Goal: Task Accomplishment & Management: Use online tool/utility

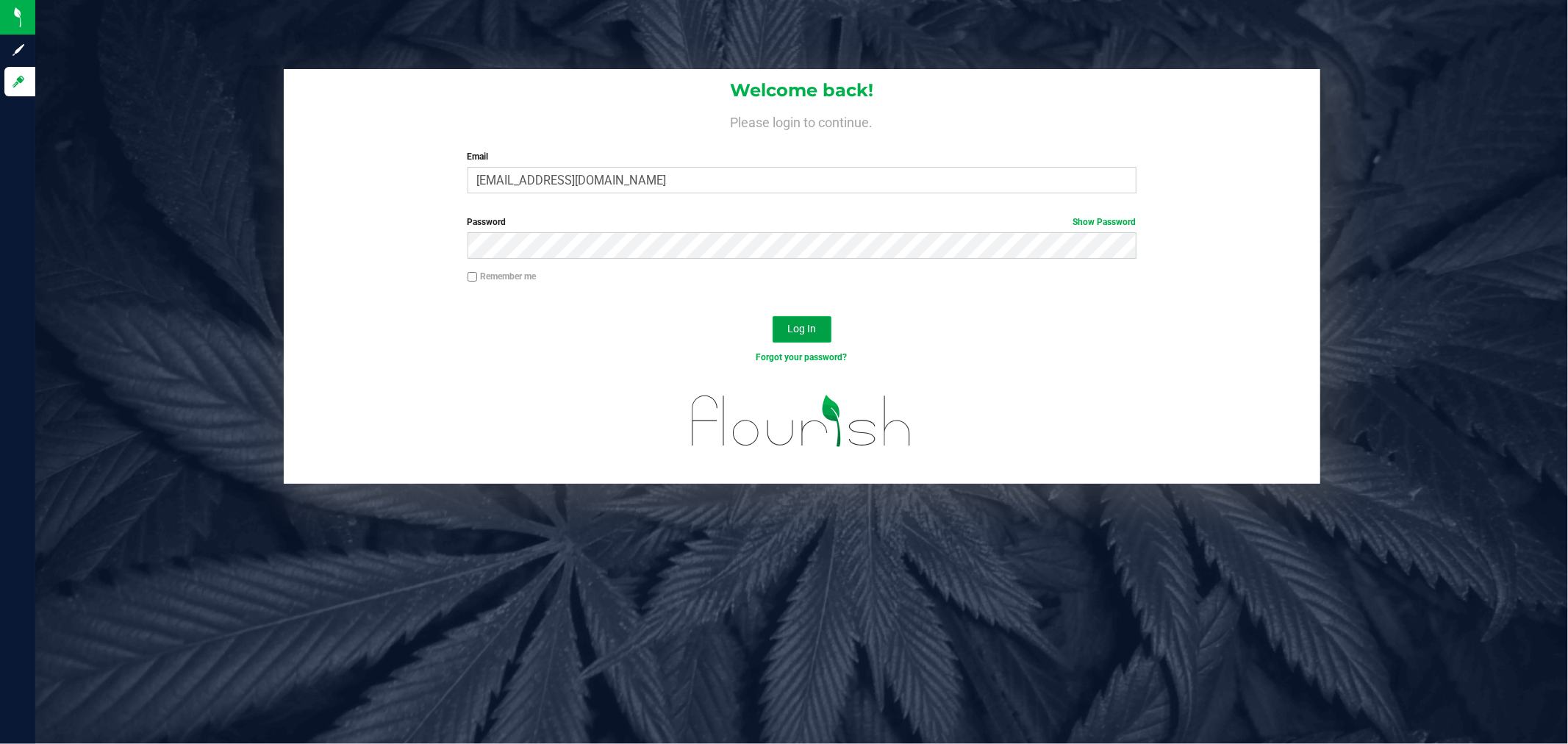
click at [788, 317] on button "Log In" at bounding box center [802, 329] width 59 height 27
type input "[EMAIL_ADDRESS][DOMAIN_NAME]"
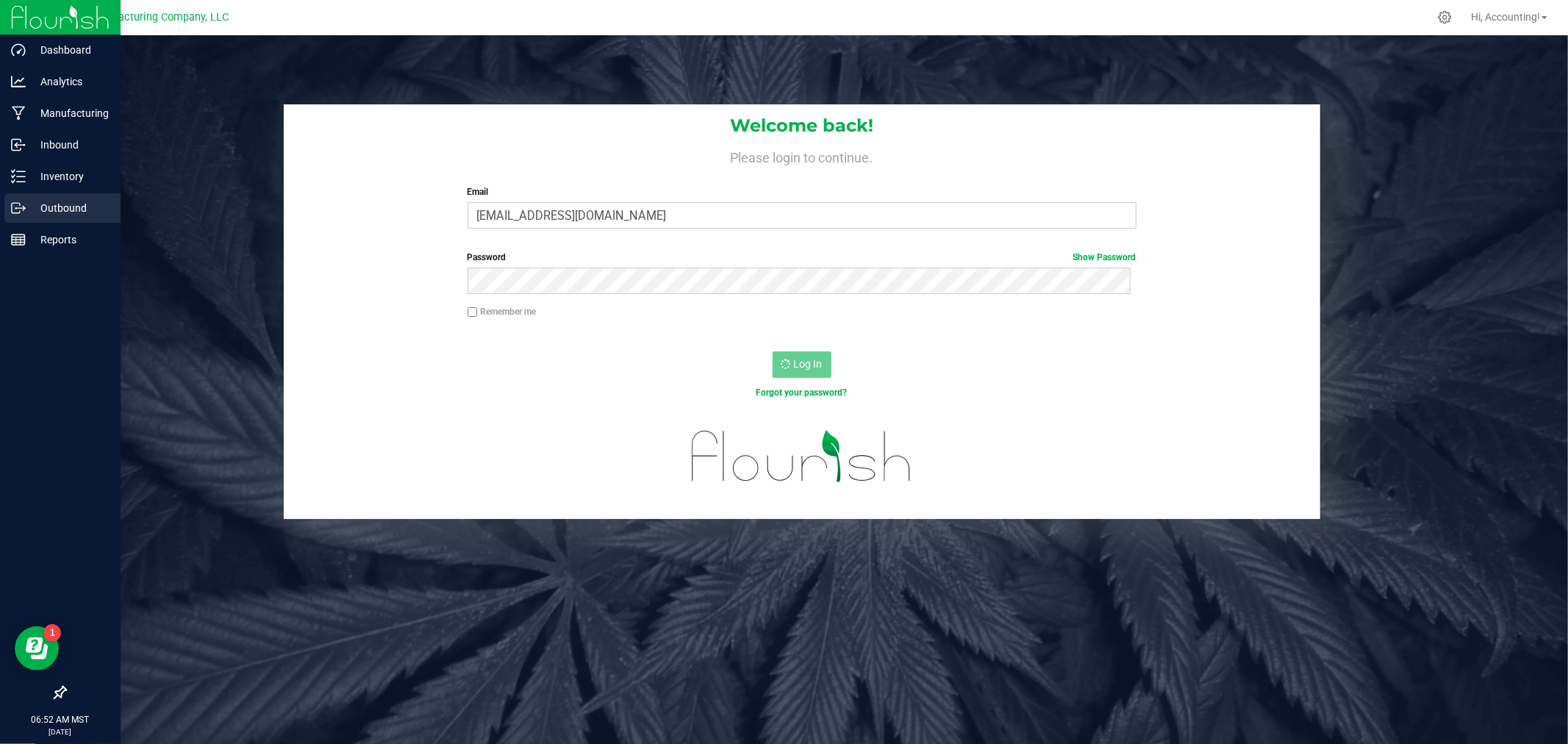
click at [11, 212] on icon at bounding box center [18, 208] width 15 height 15
click at [59, 203] on p "Outbound" at bounding box center [69, 209] width 88 height 18
